Goal: Information Seeking & Learning: Learn about a topic

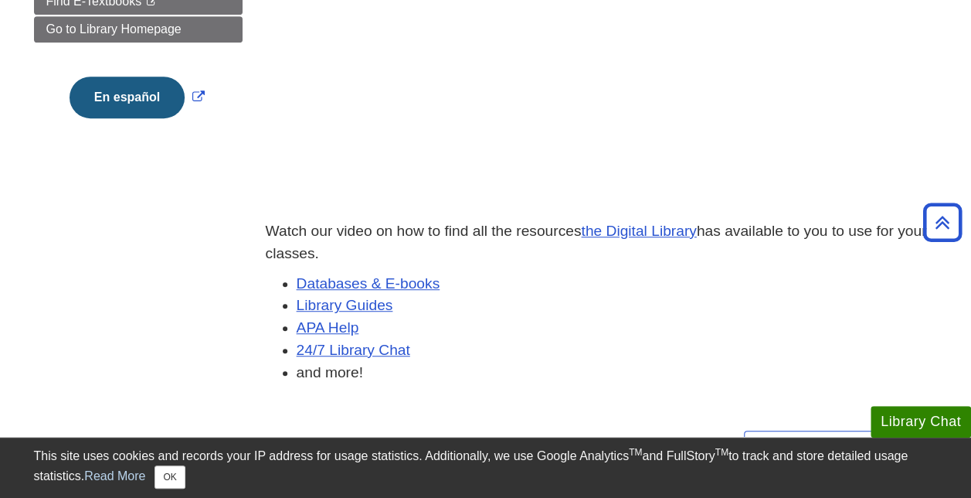
scroll to position [403, 0]
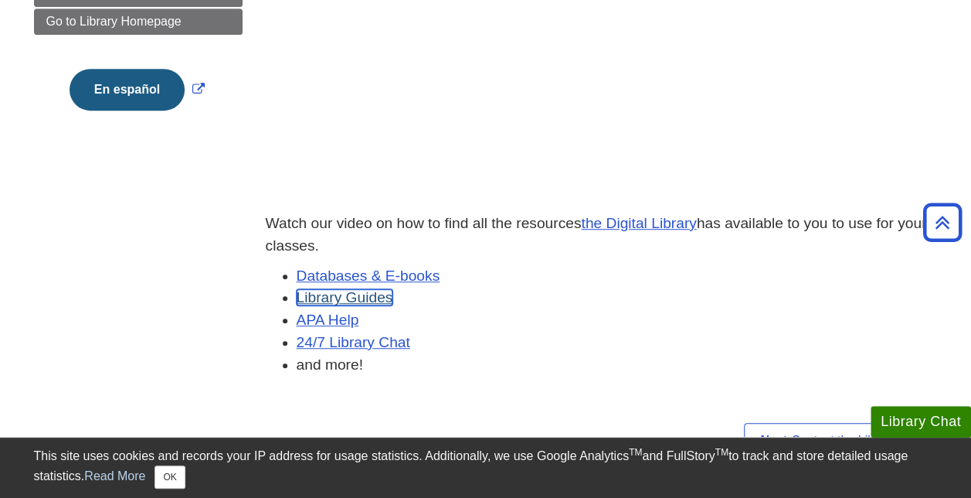
click at [335, 304] on link "Library Guides" at bounding box center [345, 297] width 97 height 16
click at [392, 272] on link "Databases & E-books" at bounding box center [369, 275] width 144 height 16
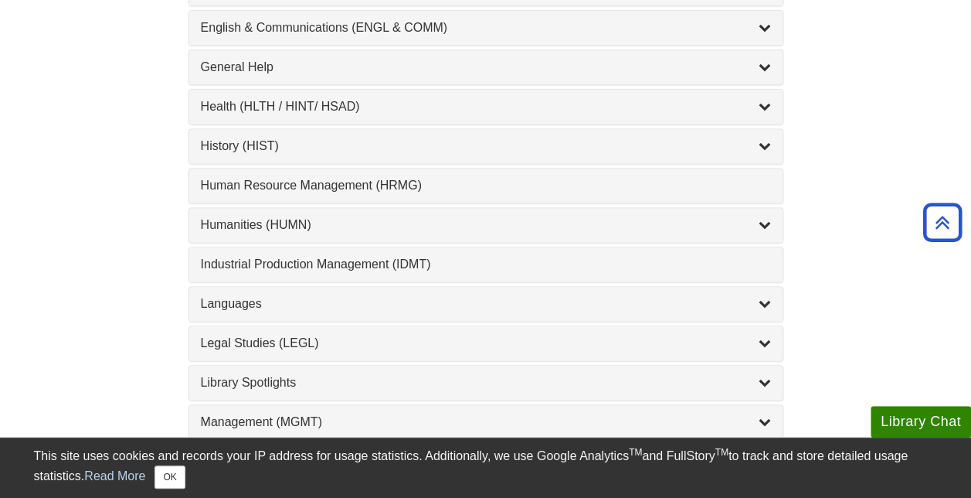
scroll to position [1021, 0]
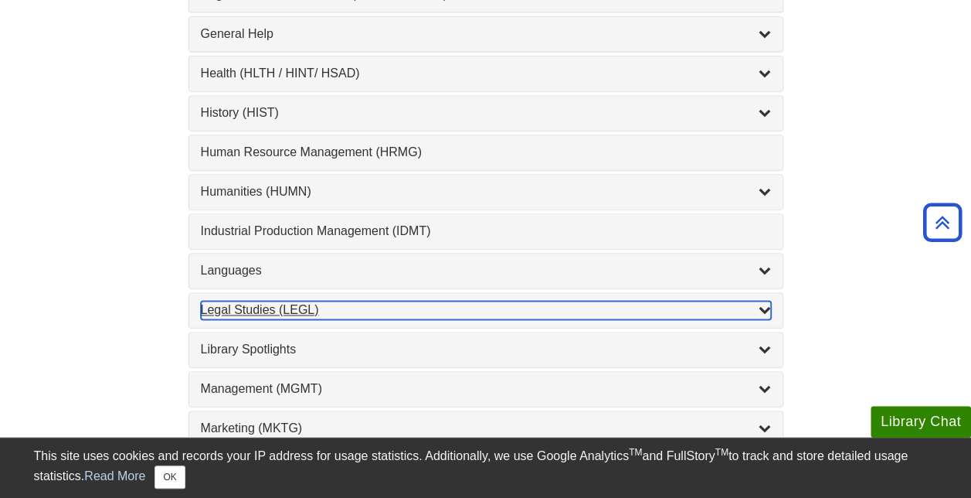
click at [760, 303] on icon "List of Subjects" at bounding box center [765, 309] width 12 height 12
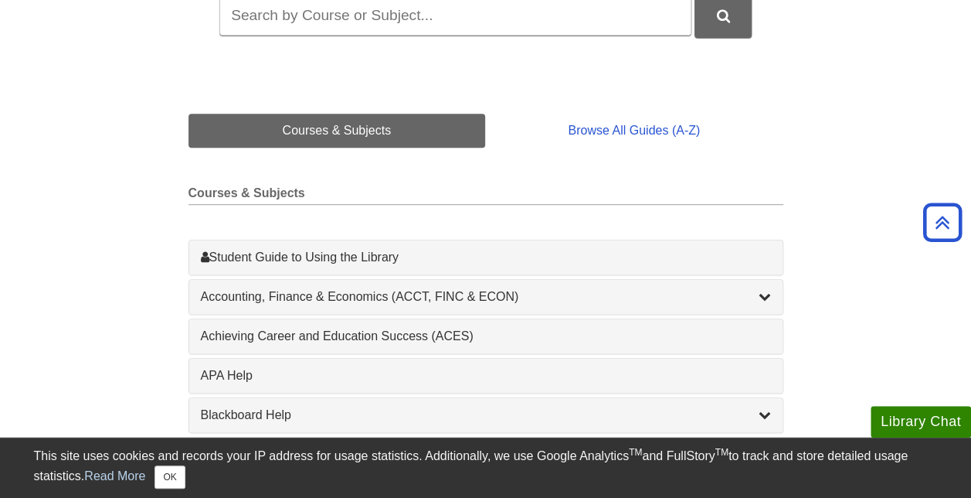
scroll to position [130, 0]
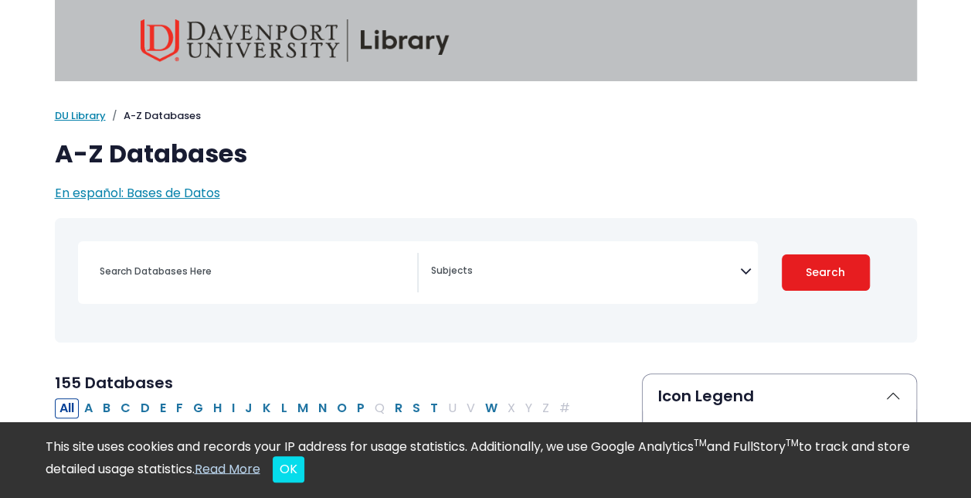
click at [778, 165] on h1 "A-Z Databases" at bounding box center [486, 153] width 862 height 29
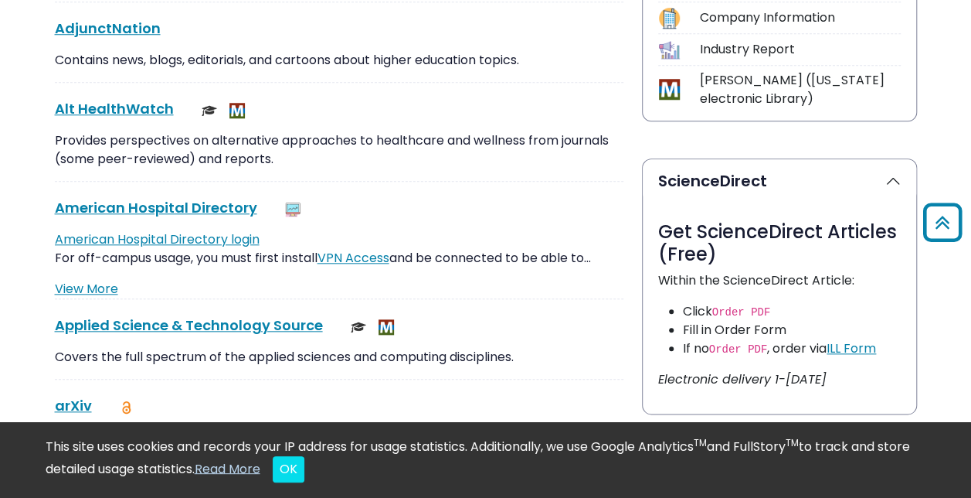
scroll to position [711, 0]
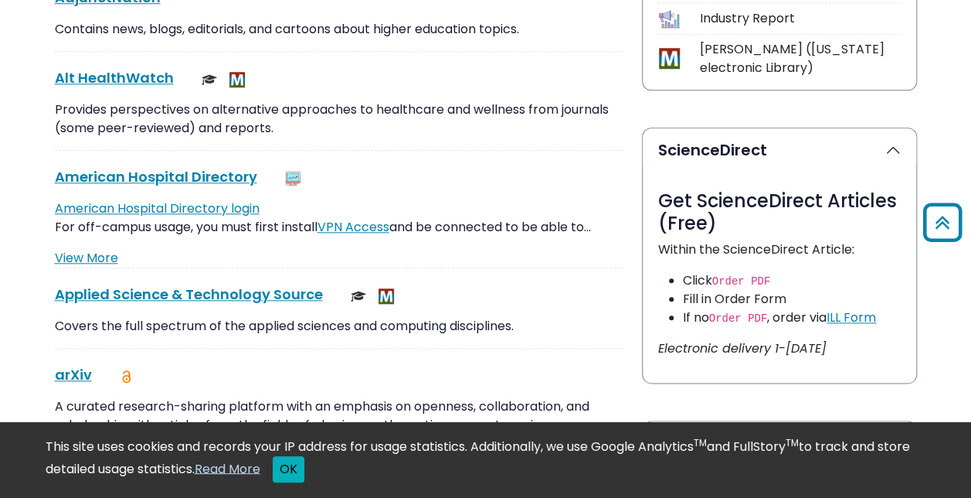
click at [304, 459] on button "OK" at bounding box center [289, 469] width 32 height 26
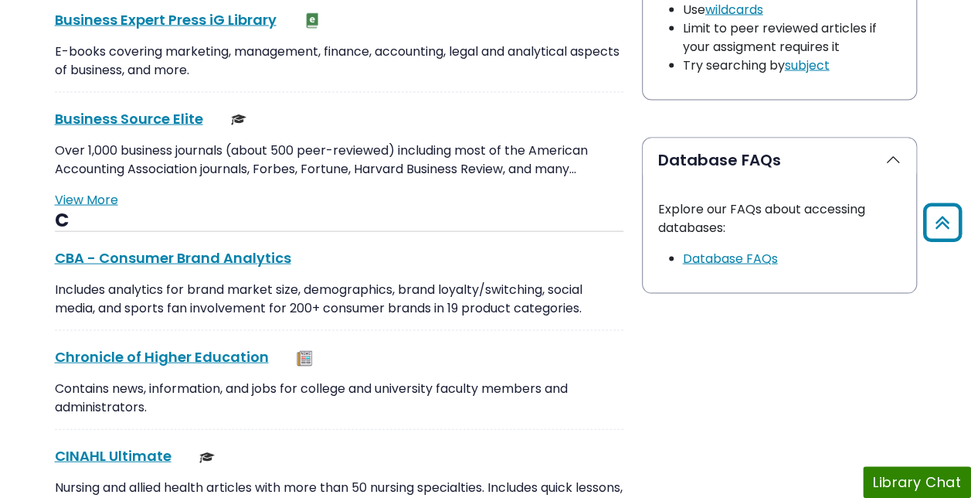
scroll to position [1514, 0]
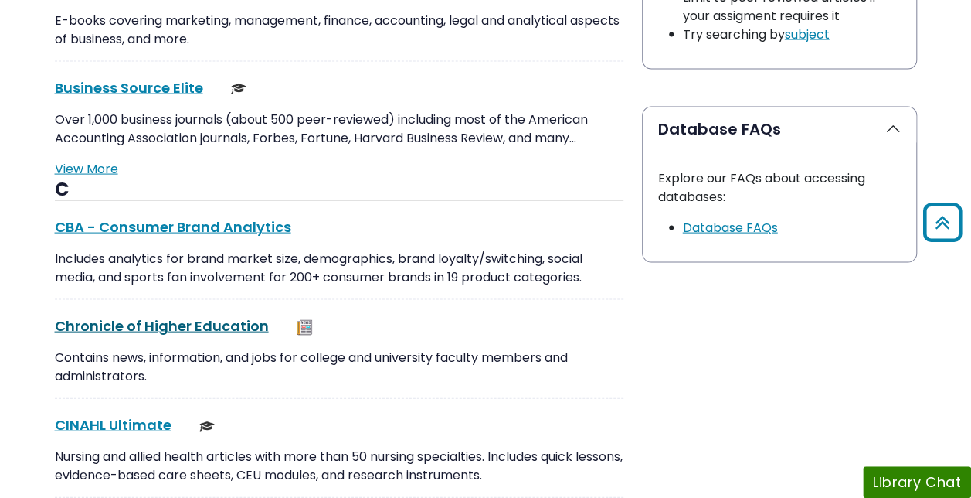
click at [228, 323] on link "Chronicle of Higher Education This link opens in a new window" at bounding box center [162, 325] width 214 height 19
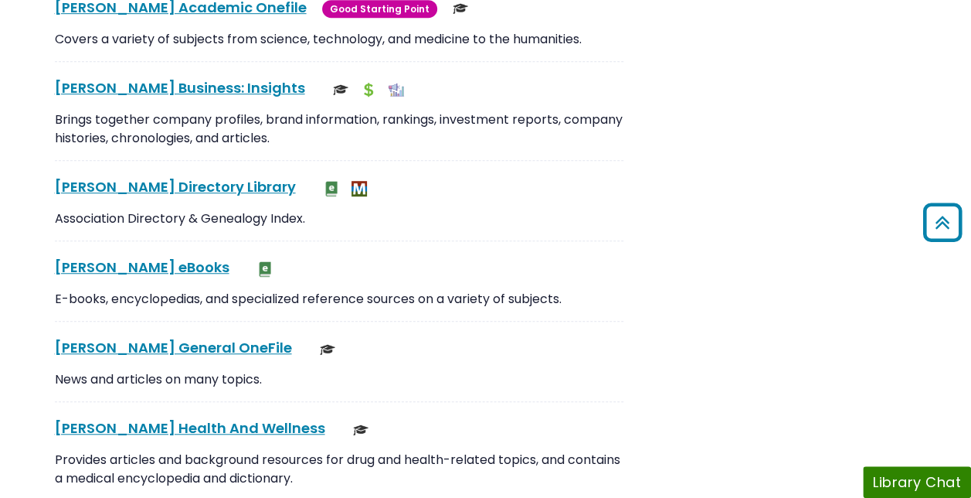
scroll to position [3389, 0]
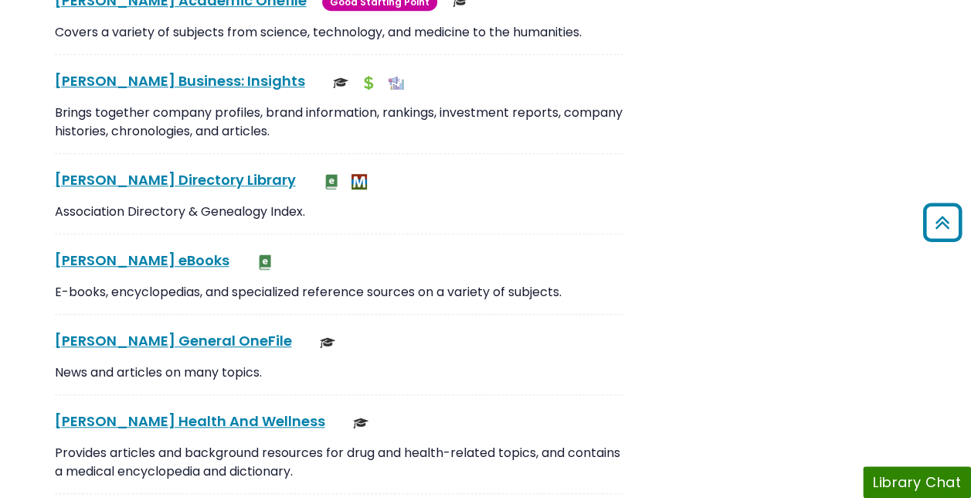
drag, startPoint x: 978, startPoint y: 490, endPoint x: 715, endPoint y: 409, distance: 274.7
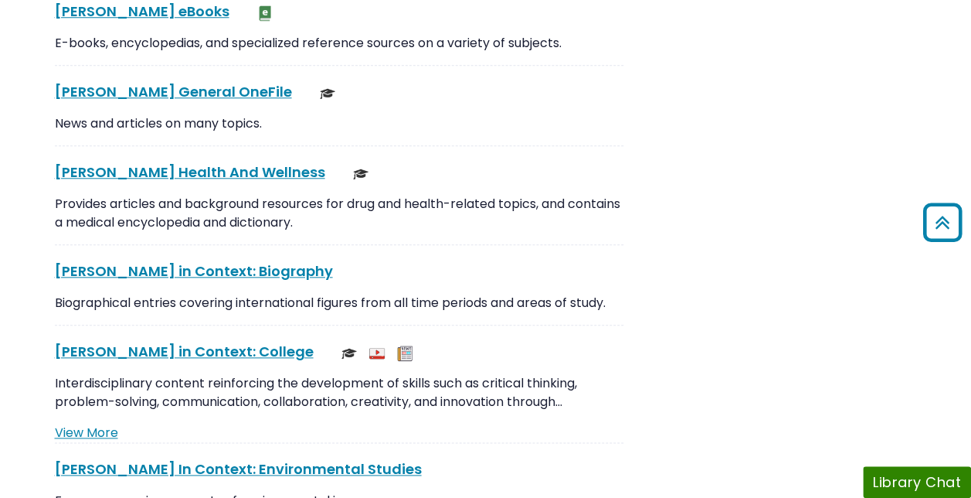
scroll to position [3667, 0]
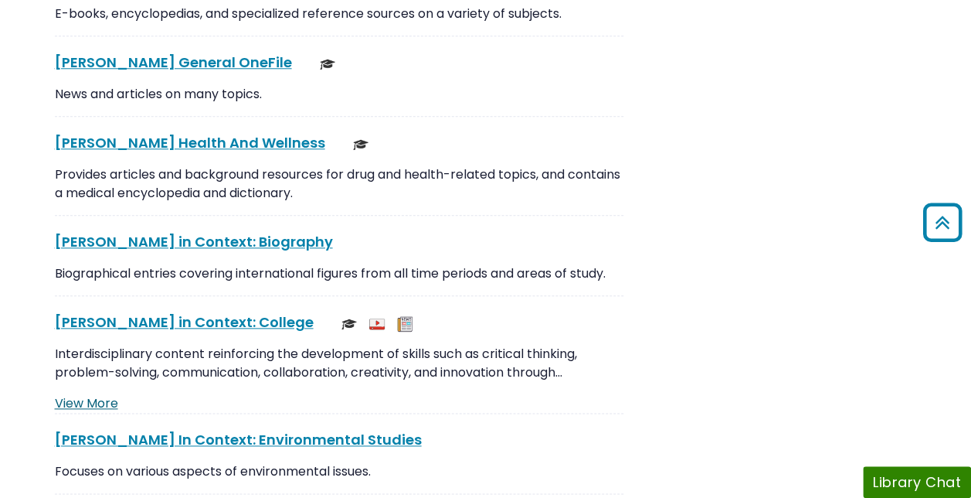
click at [82, 394] on link "View More" at bounding box center [86, 403] width 63 height 18
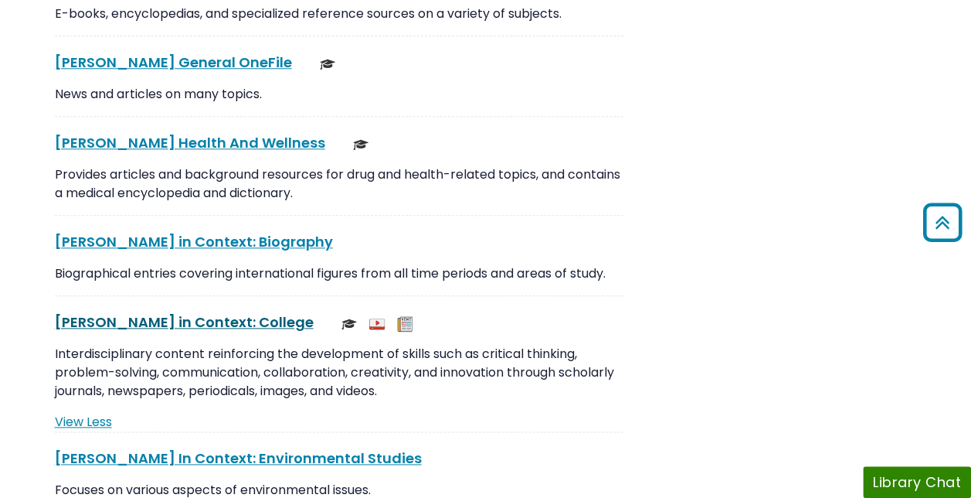
click at [137, 312] on link "[PERSON_NAME] in Context: College This link opens in a new window" at bounding box center [184, 321] width 259 height 19
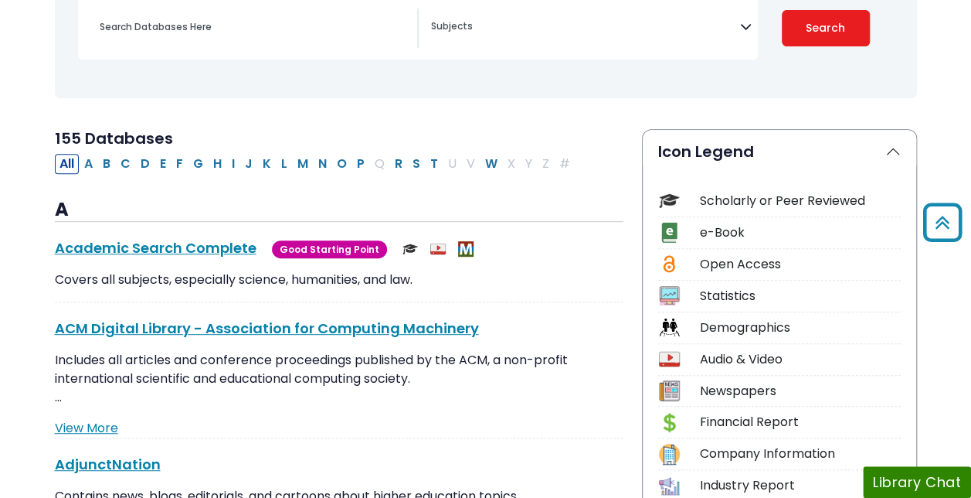
scroll to position [247, 0]
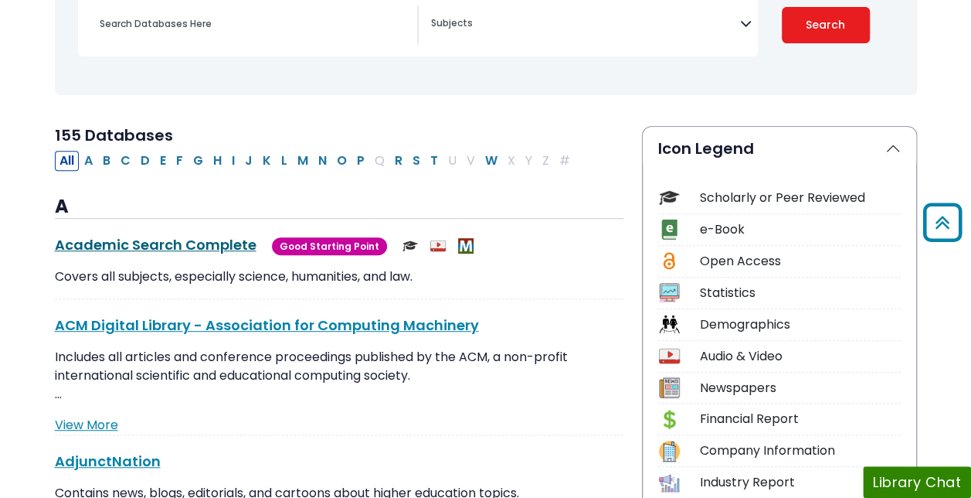
click at [181, 244] on link "Academic Search Complete This link opens in a new window" at bounding box center [156, 244] width 202 height 19
click at [266, 37] on div "Search filters" at bounding box center [253, 23] width 327 height 37
click at [176, 36] on div "Search filters" at bounding box center [253, 23] width 327 height 37
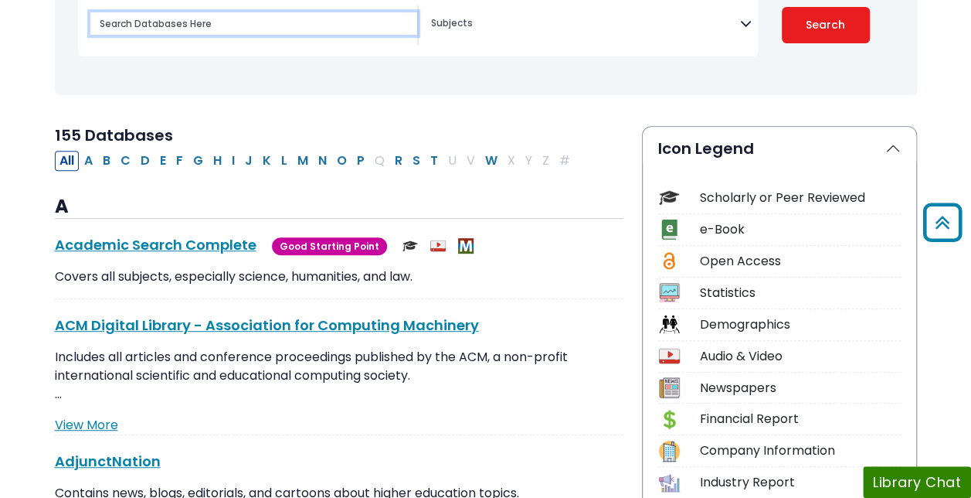
click at [172, 25] on input "Search database by title or keyword" at bounding box center [253, 23] width 327 height 22
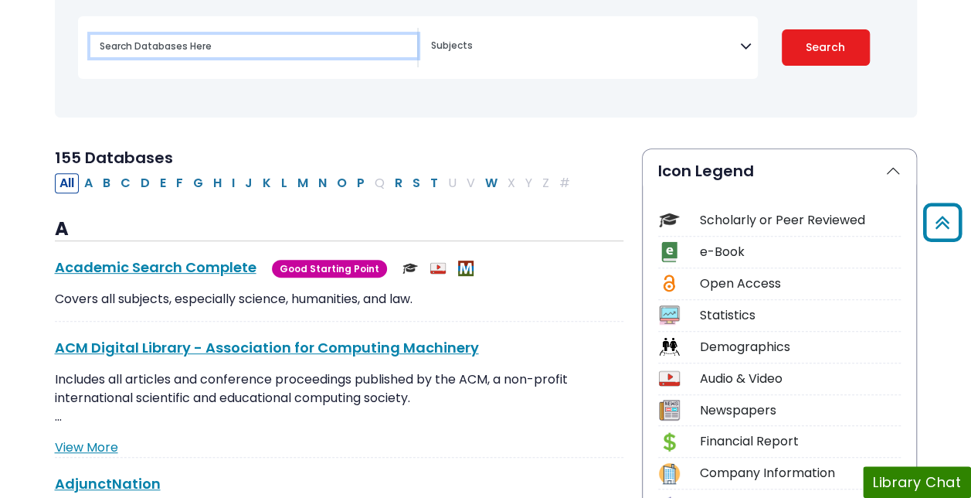
scroll to position [216, 0]
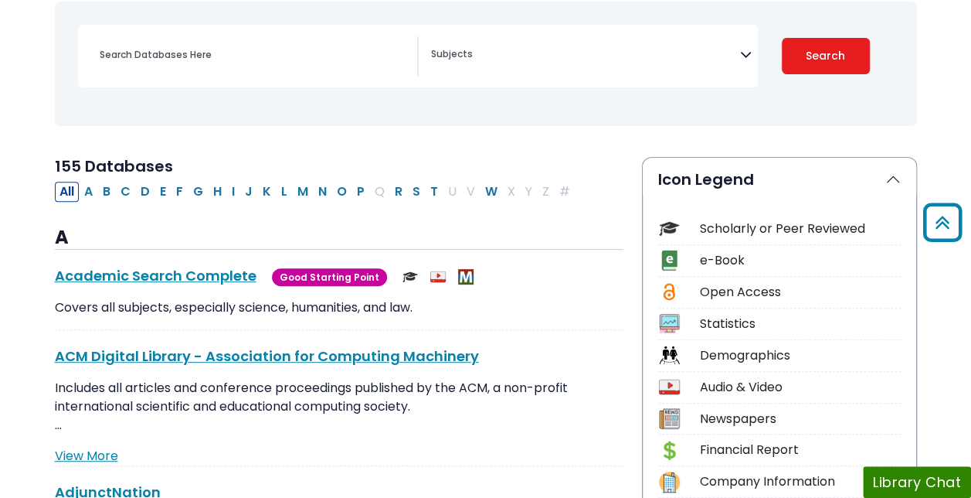
click at [749, 62] on icon "Search filters" at bounding box center [746, 51] width 12 height 23
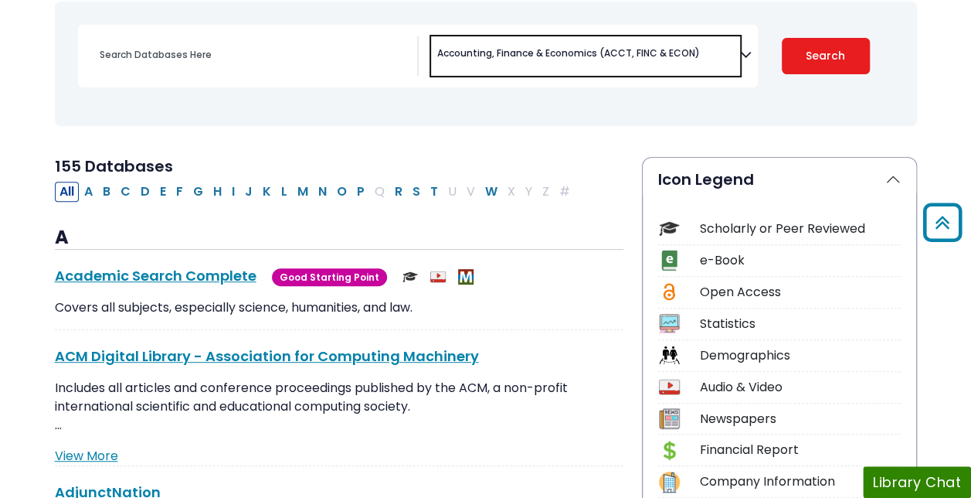
scroll to position [19, 0]
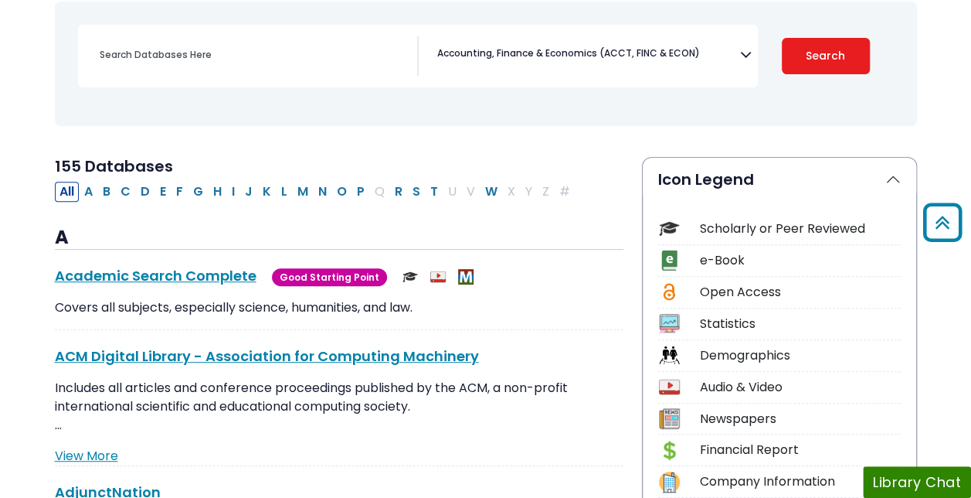
click at [748, 56] on icon "Search filters" at bounding box center [746, 51] width 12 height 23
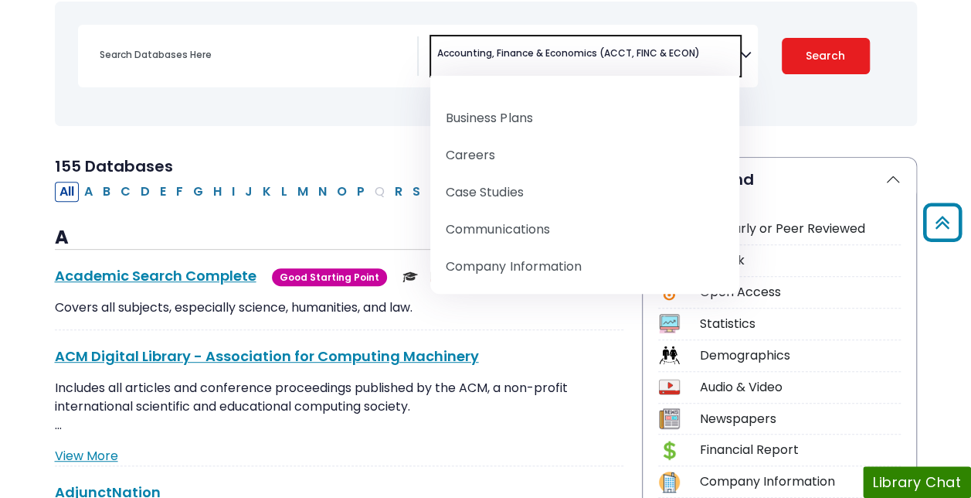
scroll to position [289, 0]
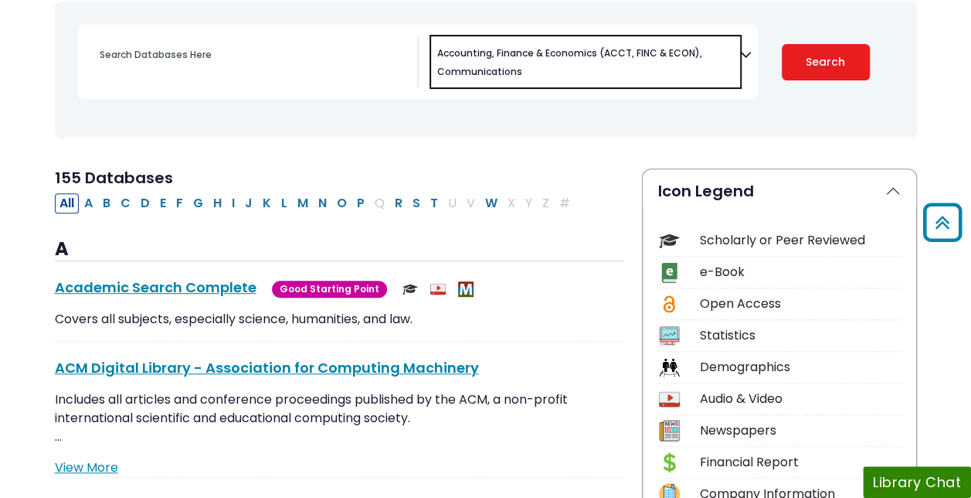
click at [714, 56] on span "× Accounting, Finance & Economics (ACCT, FINC & ECON) × Communications" at bounding box center [585, 61] width 309 height 51
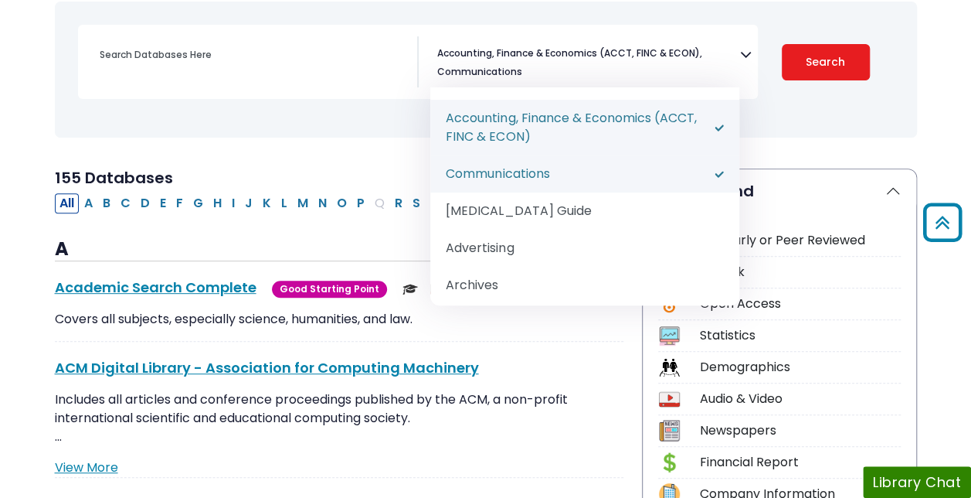
select select "219045"
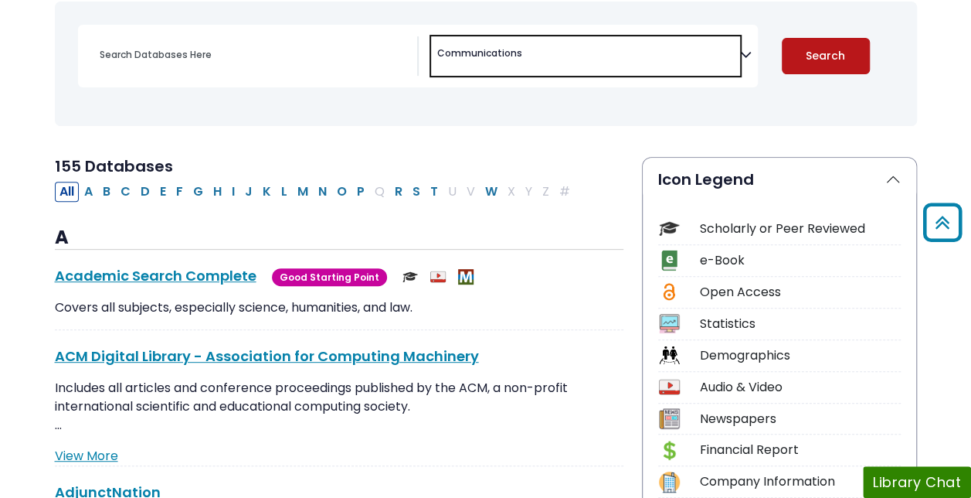
click at [820, 59] on button "Search" at bounding box center [826, 56] width 88 height 36
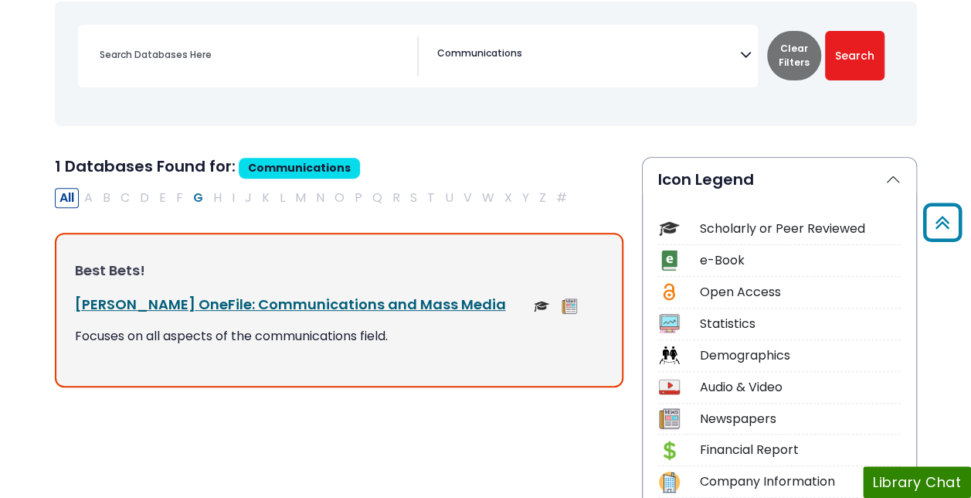
click at [278, 299] on link "[PERSON_NAME] OneFile: Communications and Mass Media This link opens in a new w…" at bounding box center [290, 303] width 431 height 19
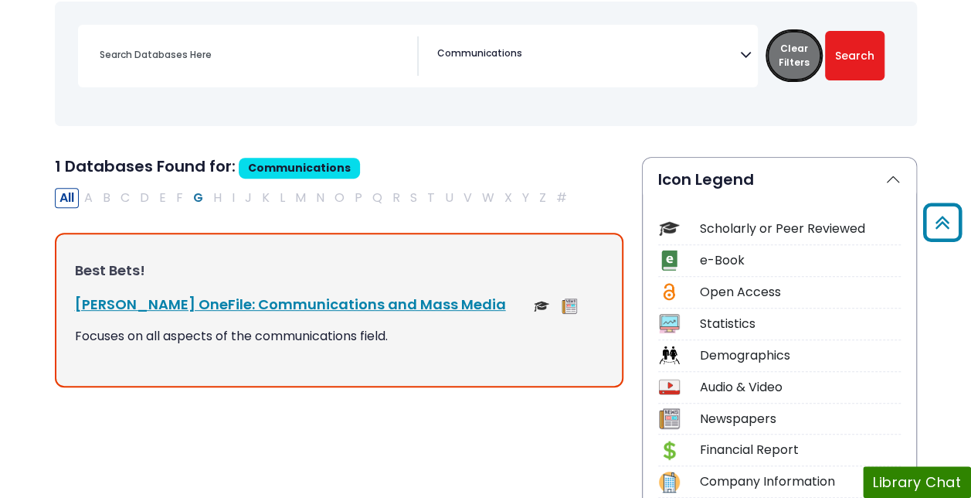
click at [802, 76] on button "Clear Filters" at bounding box center [794, 55] width 54 height 49
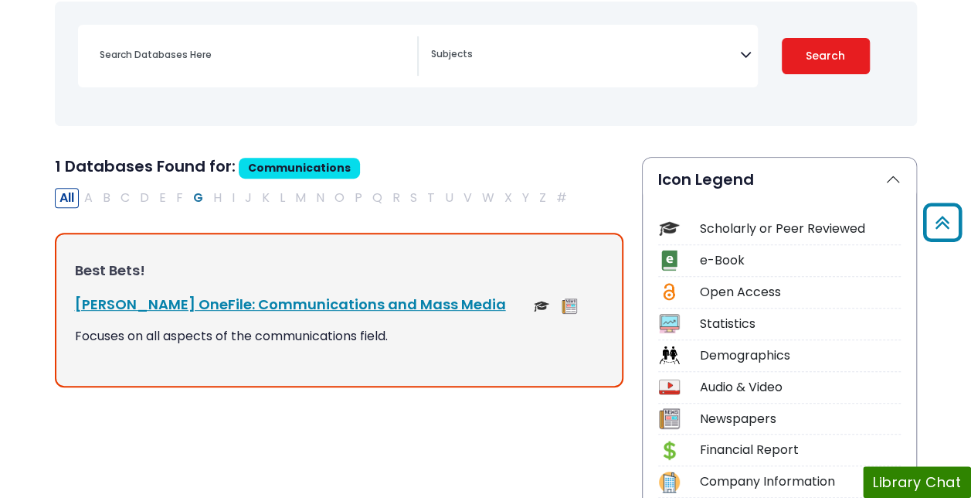
select select "Database Subject Filter"
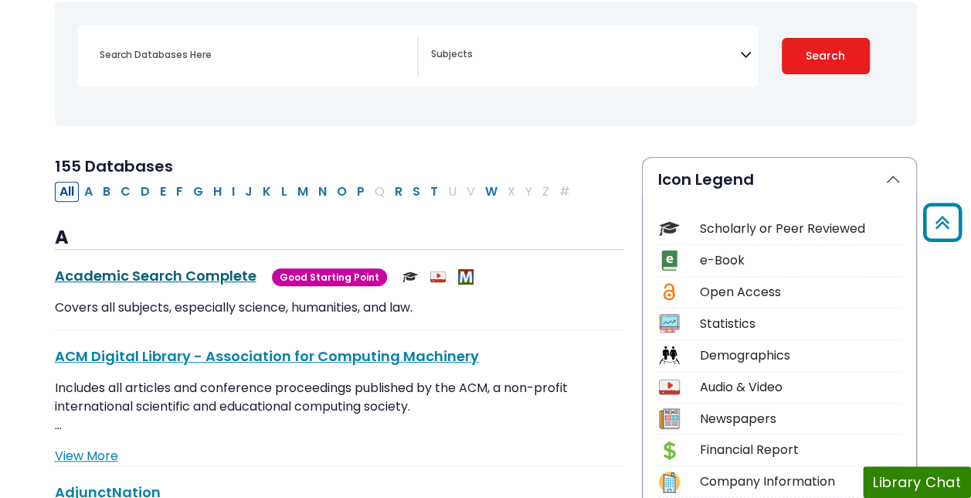
click at [153, 273] on link "Academic Search Complete This link opens in a new window" at bounding box center [156, 275] width 202 height 19
